Goal: Navigation & Orientation: Find specific page/section

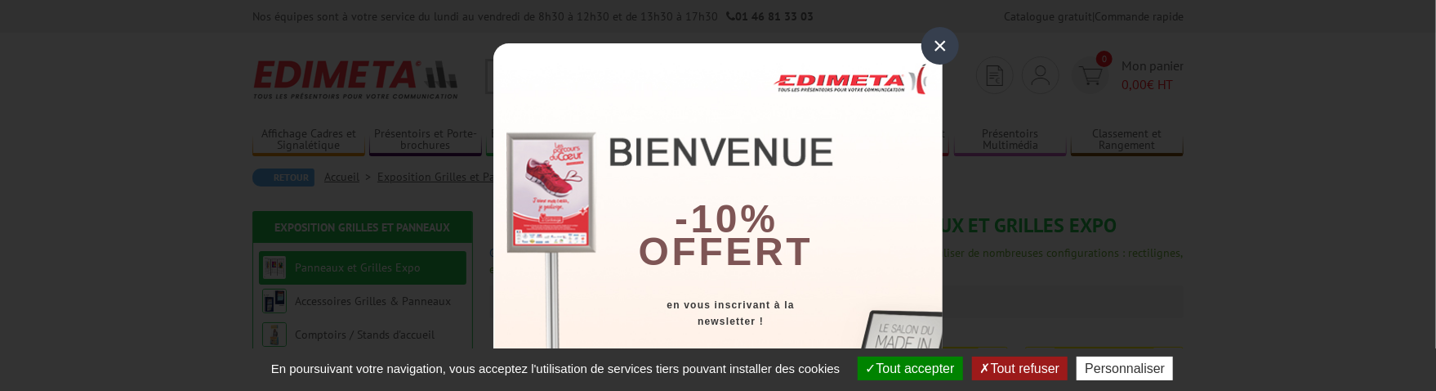
scroll to position [136, 0]
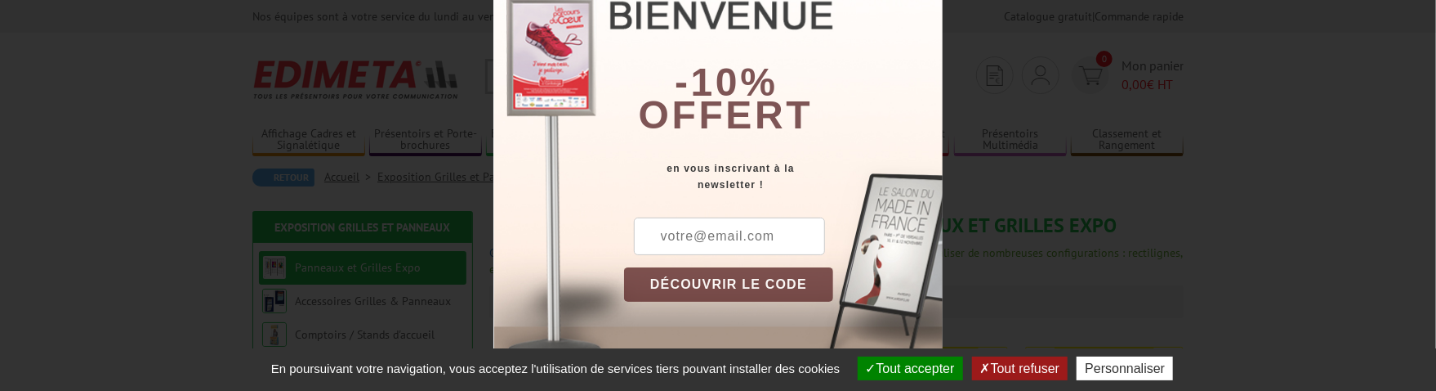
click at [1012, 371] on button "Tout refuser" at bounding box center [1020, 368] width 96 height 24
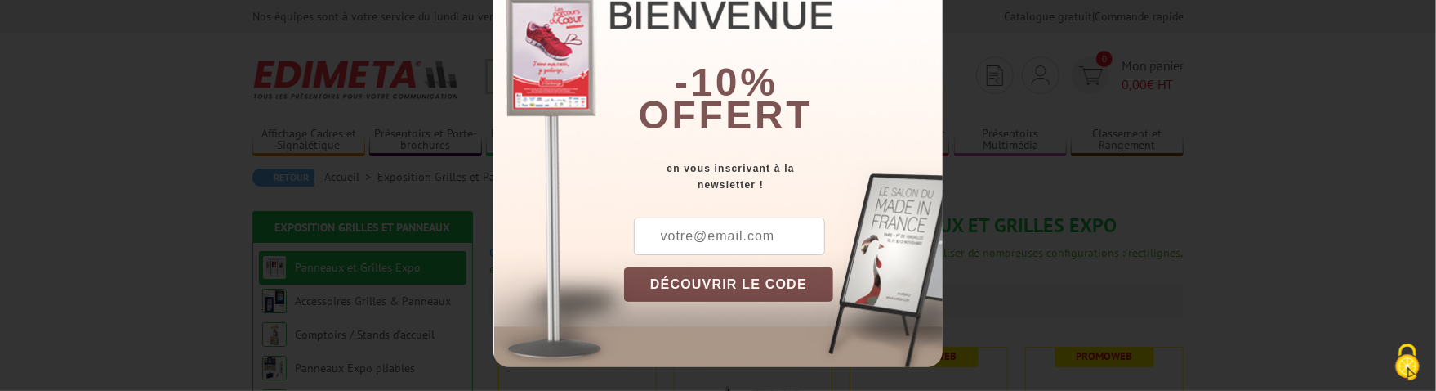
click at [1287, 195] on div "× -10% offert en vous inscrivant à la newsletter ! DÉCOUVRIR LE CODE Copier le …" at bounding box center [718, 195] width 1436 height 391
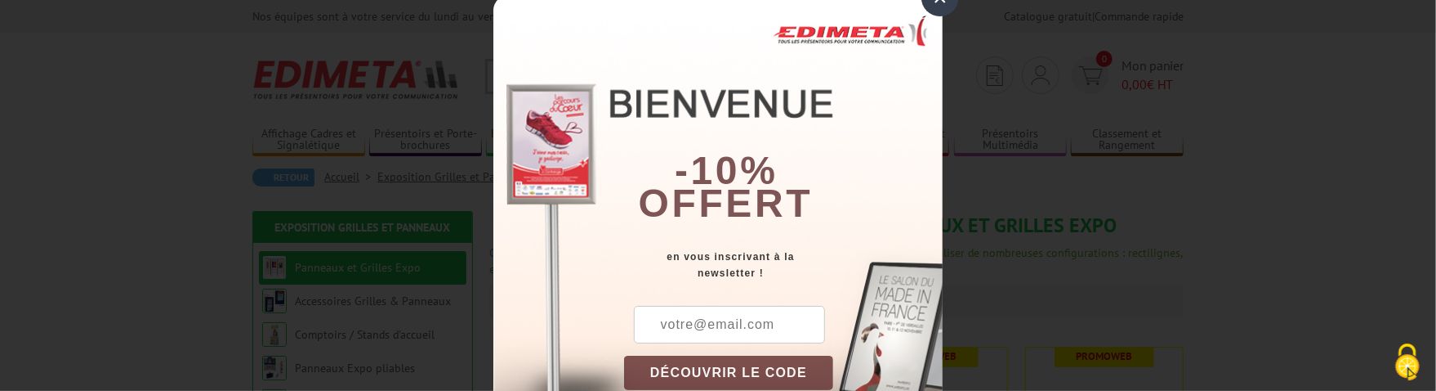
scroll to position [0, 0]
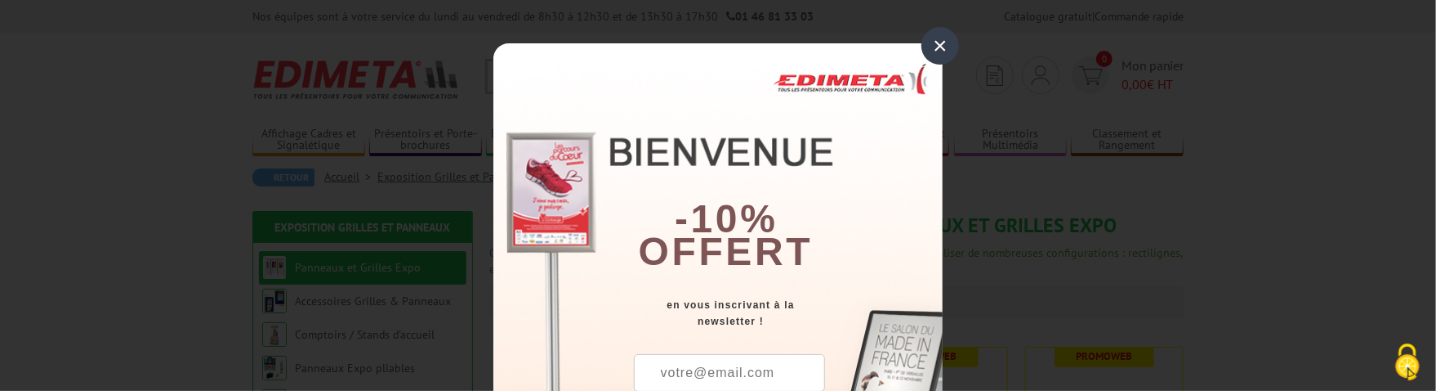
click at [928, 36] on div "×" at bounding box center [941, 46] width 38 height 38
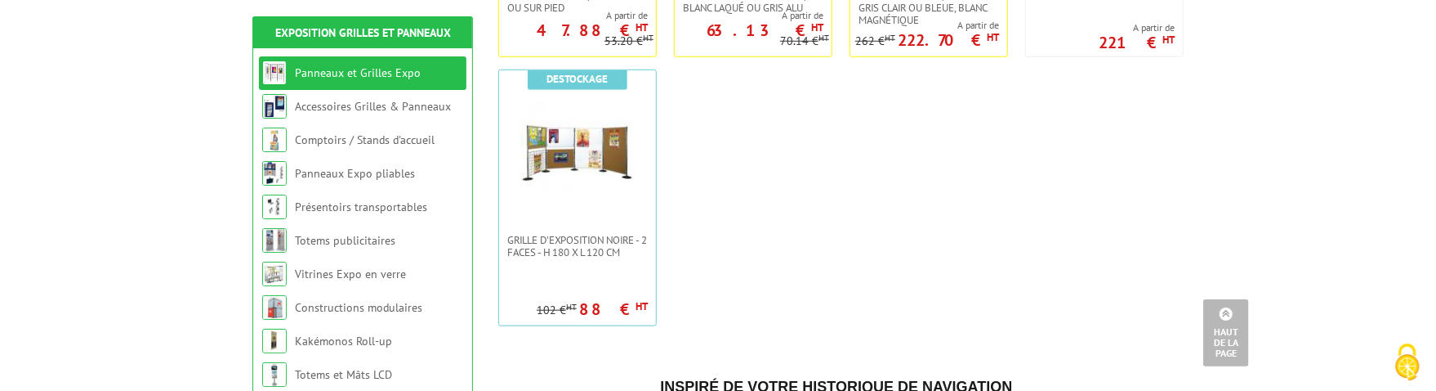
scroll to position [817, 0]
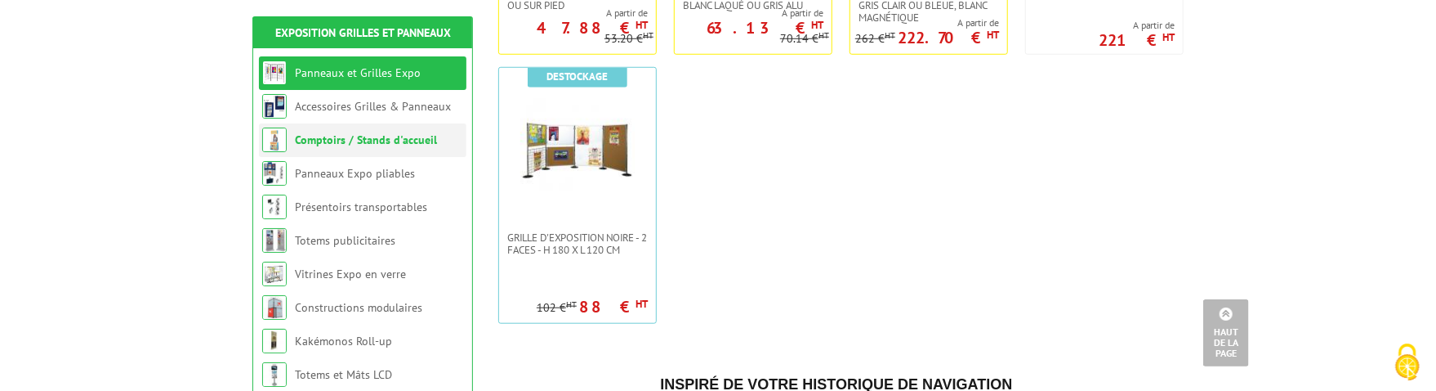
click at [356, 149] on li "Comptoirs / Stands d'accueil" at bounding box center [363, 140] width 208 height 34
click at [311, 140] on link "Comptoirs / Stands d'accueil" at bounding box center [366, 139] width 142 height 15
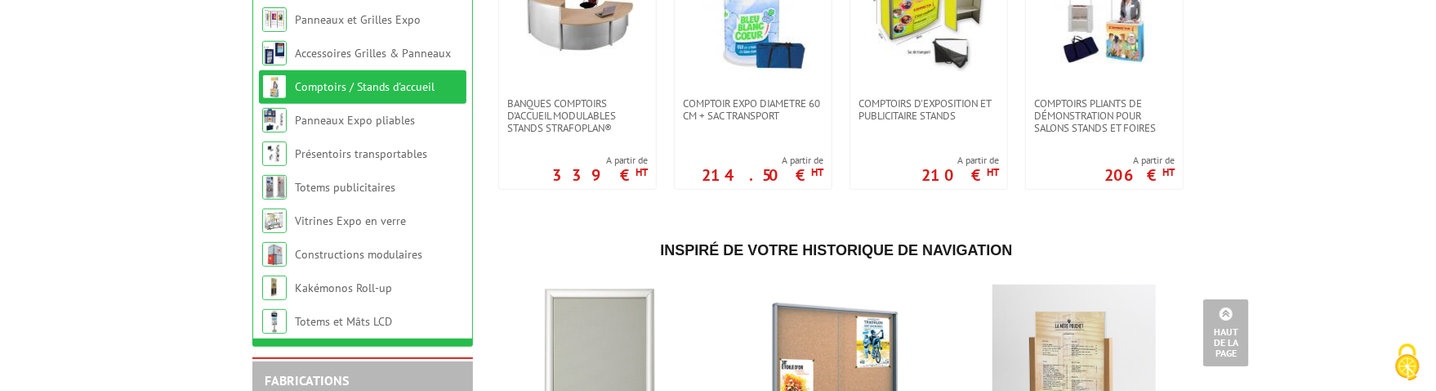
scroll to position [409, 0]
